Goal: Information Seeking & Learning: Learn about a topic

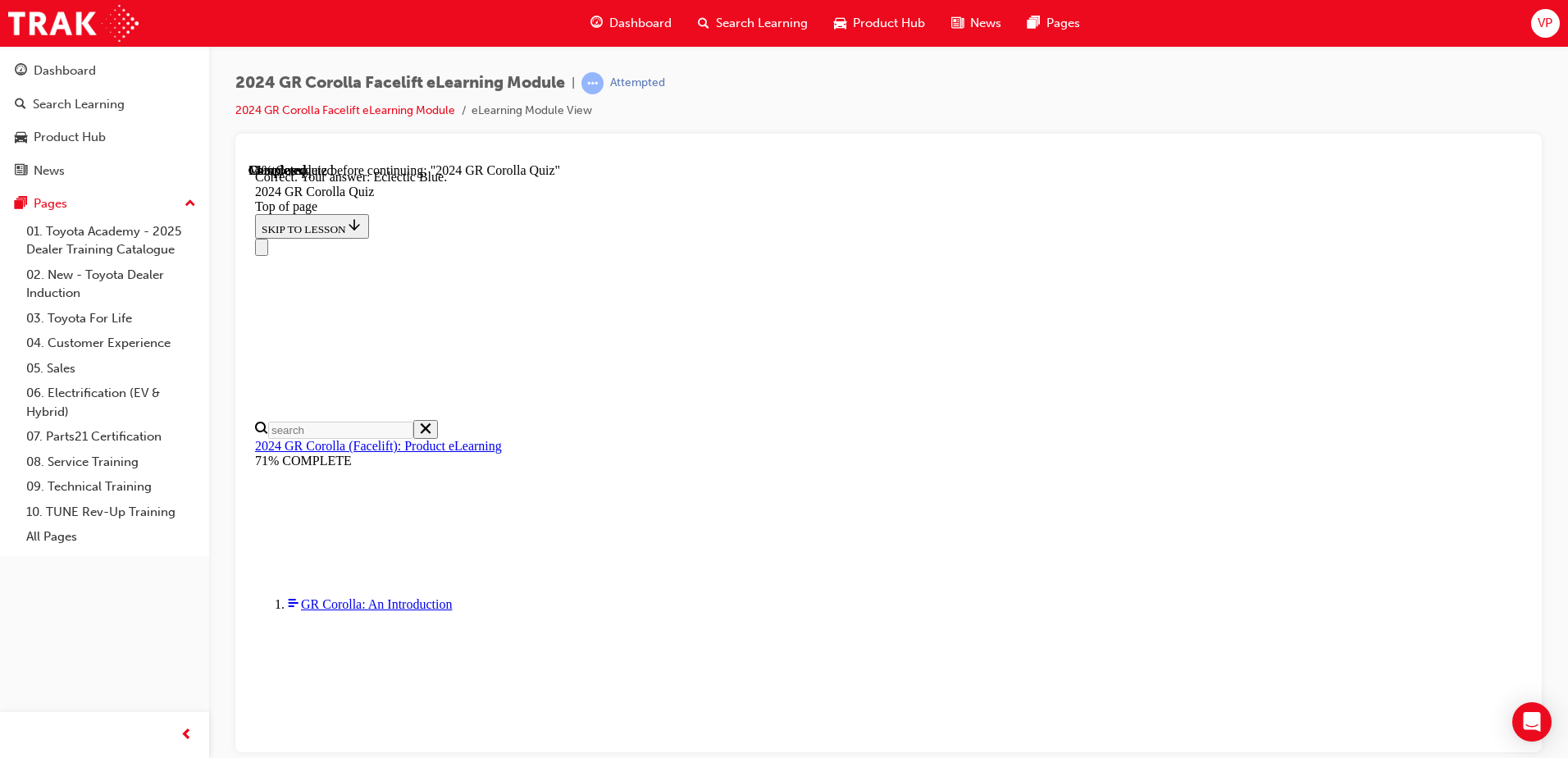
scroll to position [505, 0]
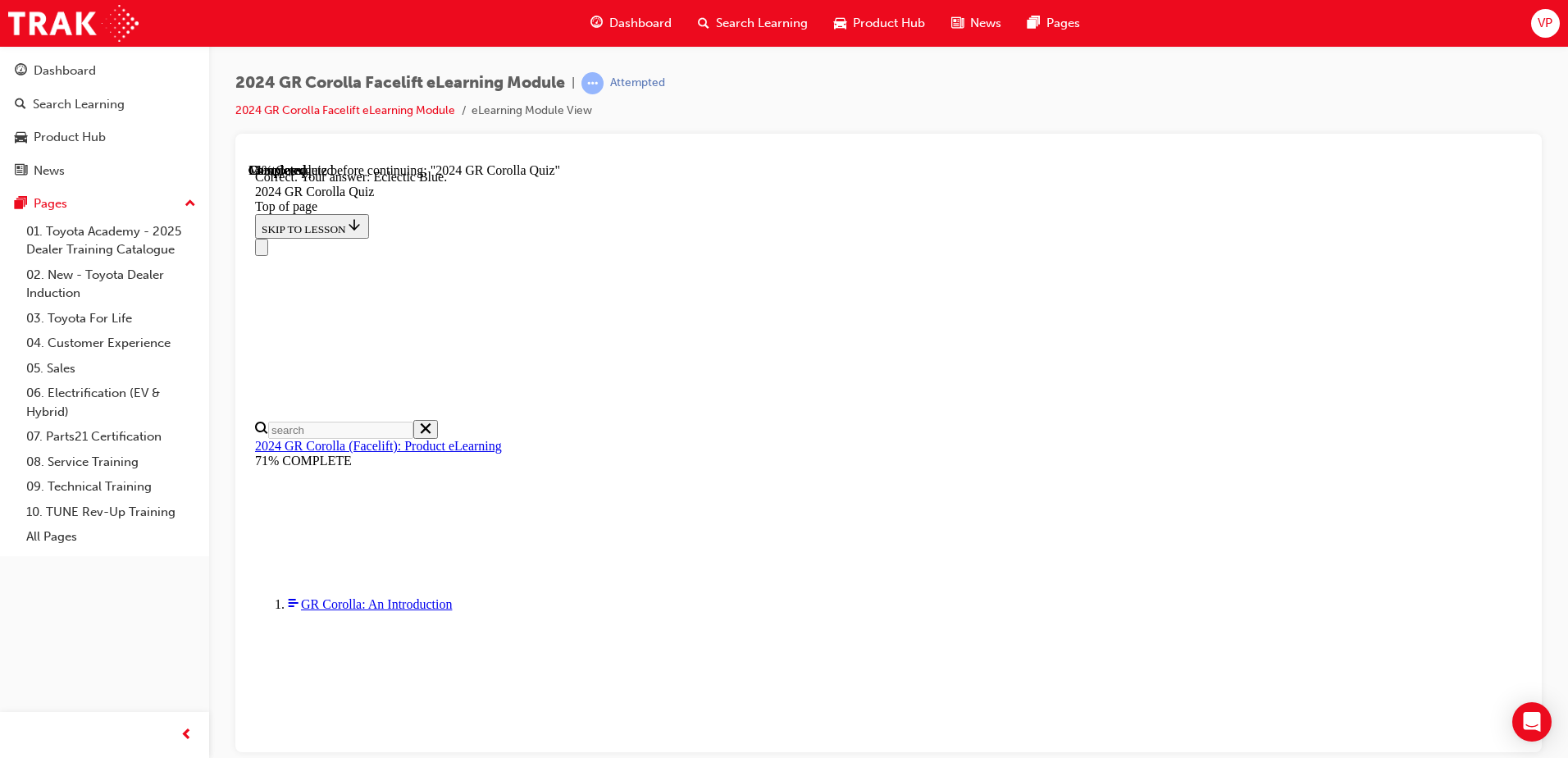
scroll to position [423, 0]
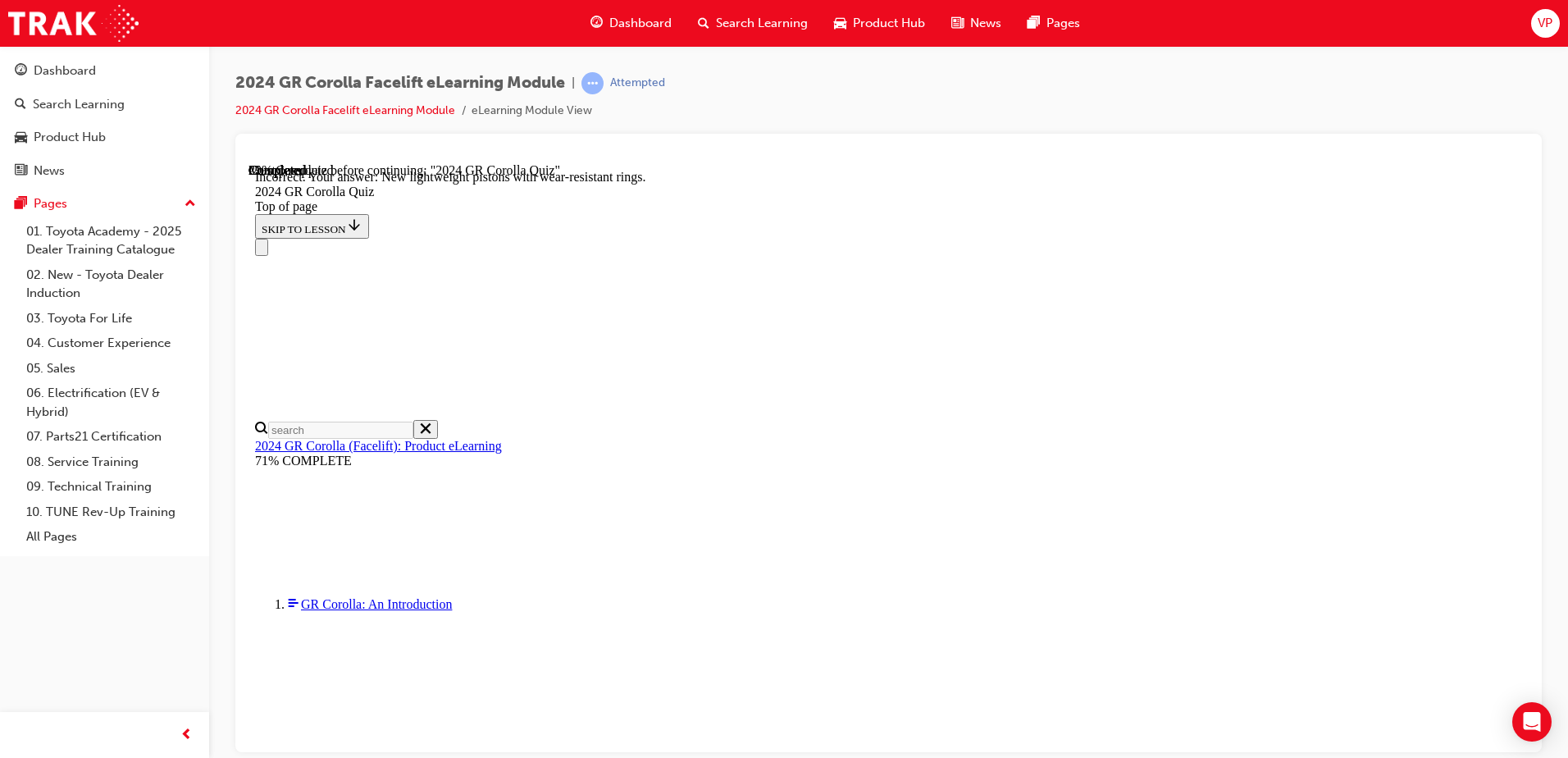
scroll to position [650, 0]
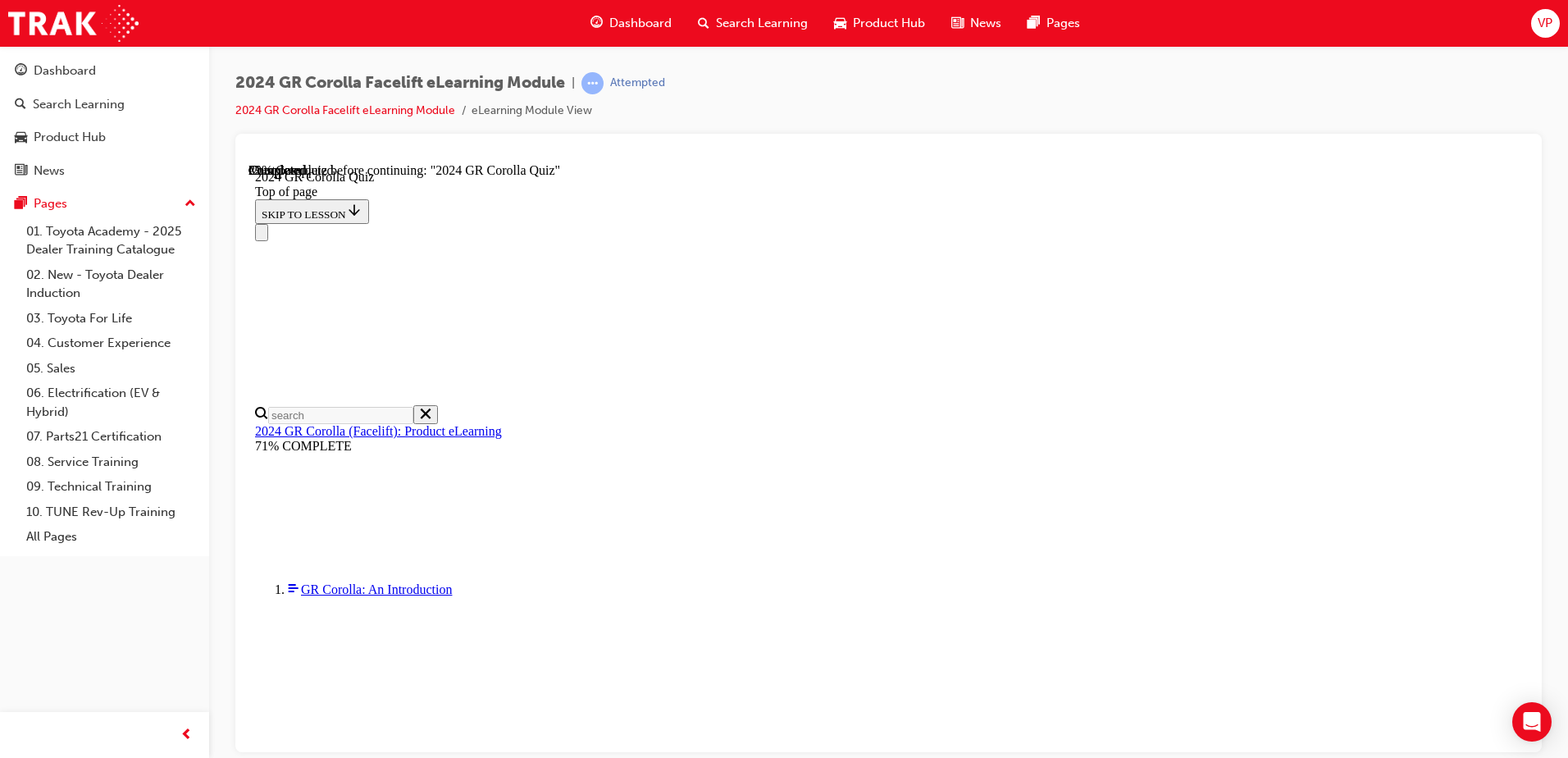
scroll to position [226, 0]
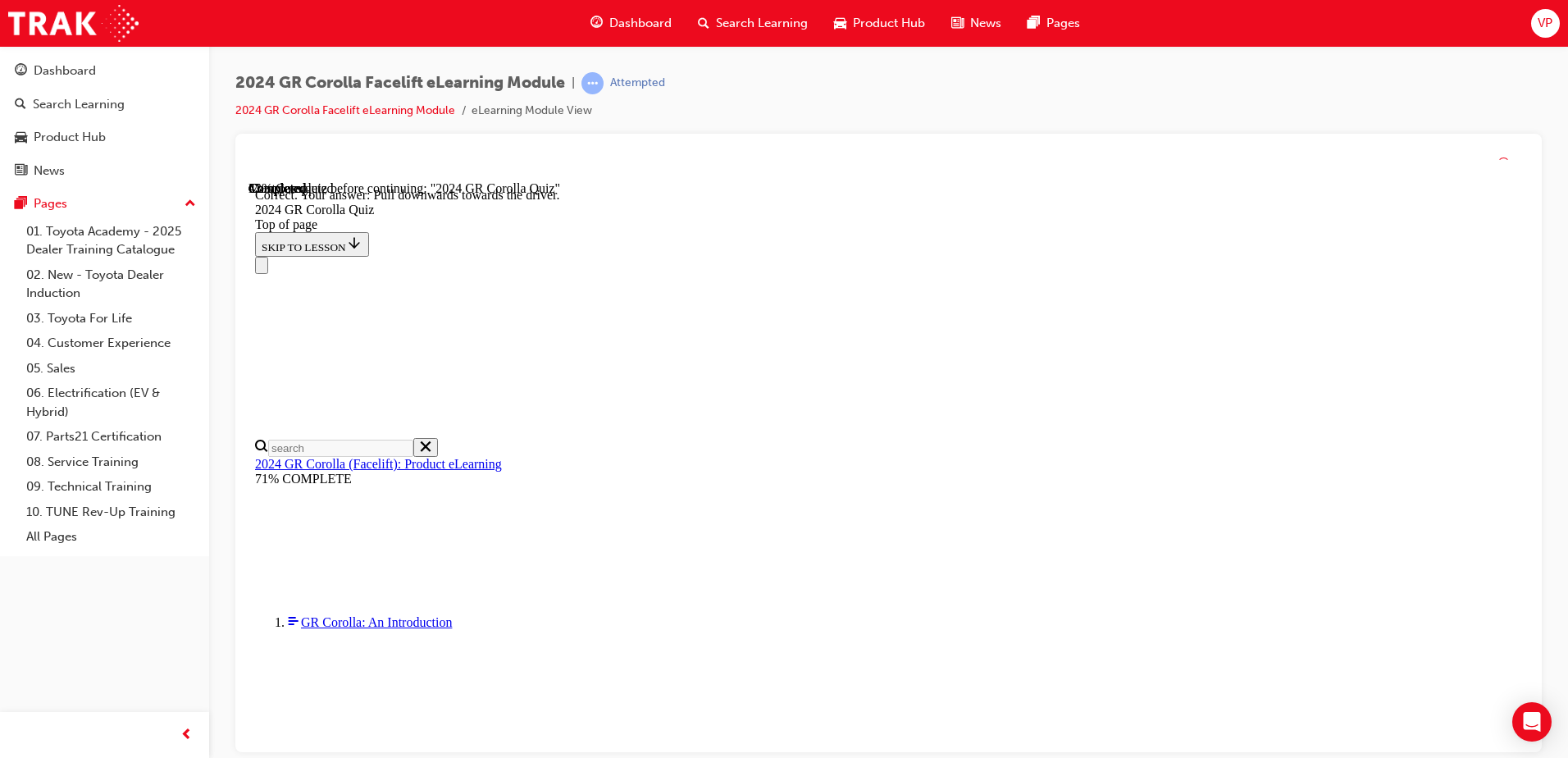
scroll to position [277, 0]
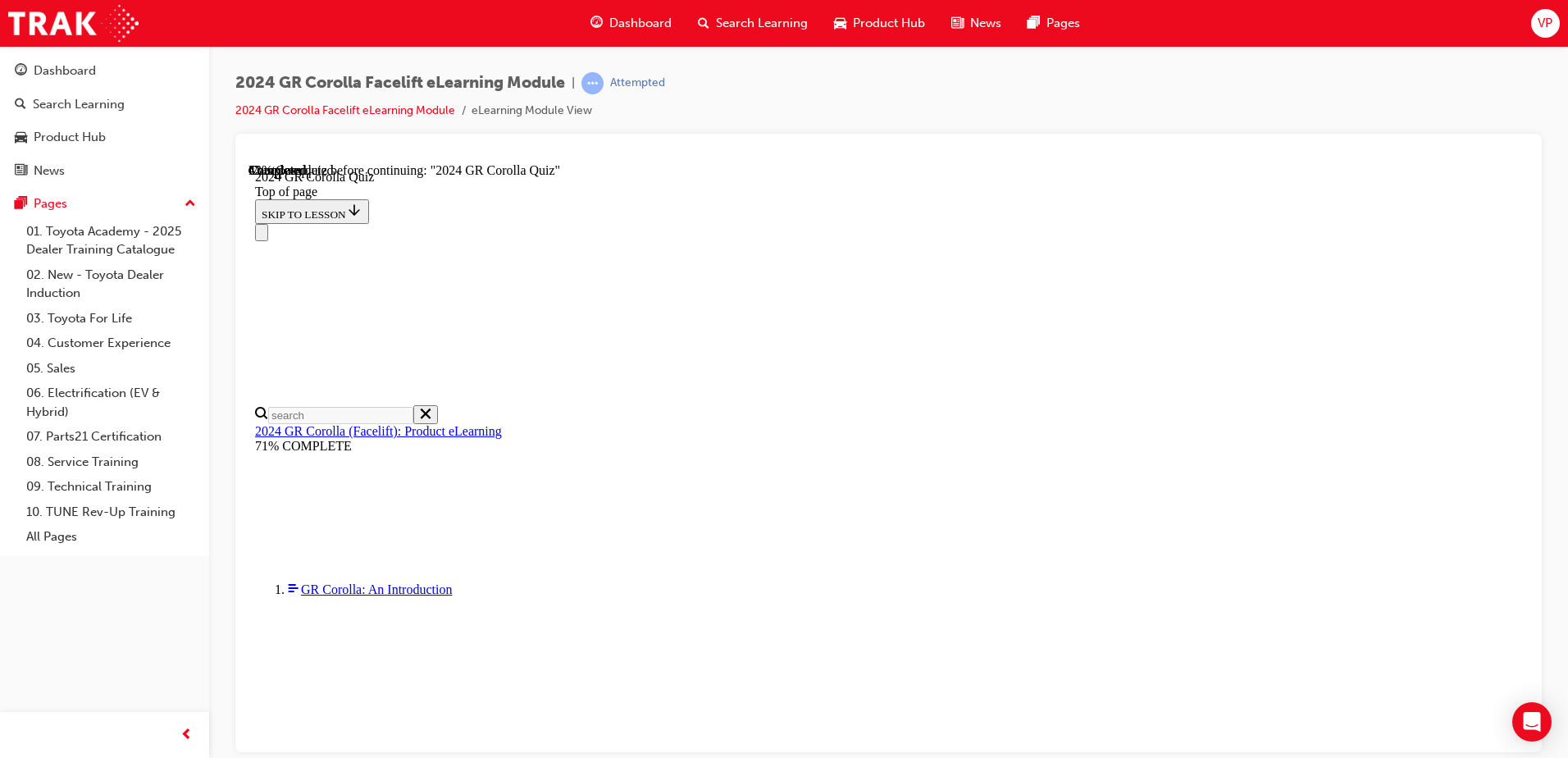
scroll to position [0, 0]
